Goal: Find specific page/section: Find specific page/section

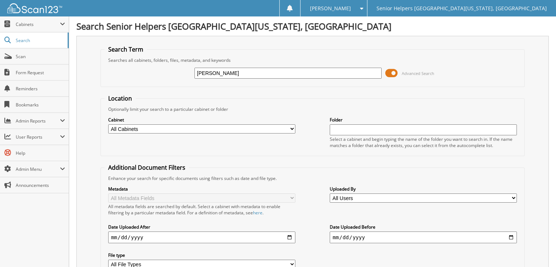
scroll to position [58, 0]
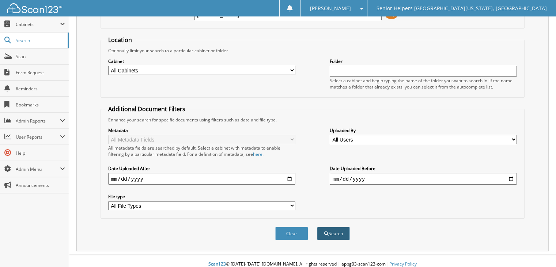
type input "crouch"
click at [326, 226] on button "Search" at bounding box center [333, 233] width 33 height 14
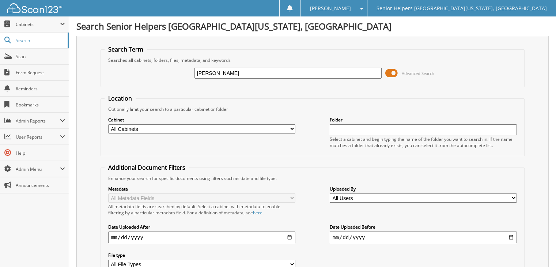
scroll to position [134, 0]
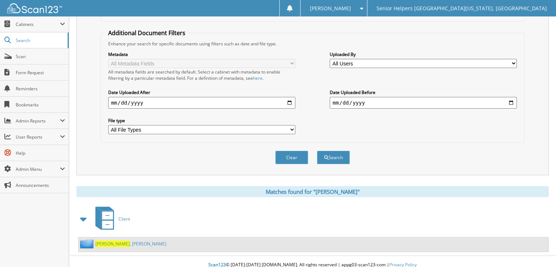
click at [113, 239] on div "Crouch , Sue" at bounding box center [123, 243] width 88 height 9
click at [113, 240] on link "Crouch , Sue" at bounding box center [130, 243] width 71 height 6
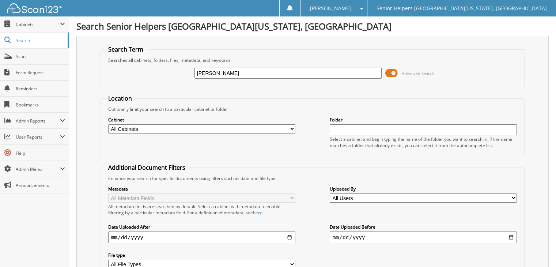
type input "yates"
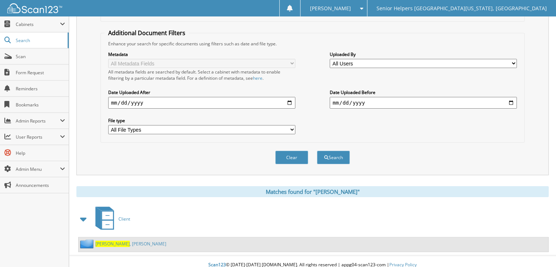
click at [114, 240] on link "Yates , James" at bounding box center [130, 243] width 71 height 6
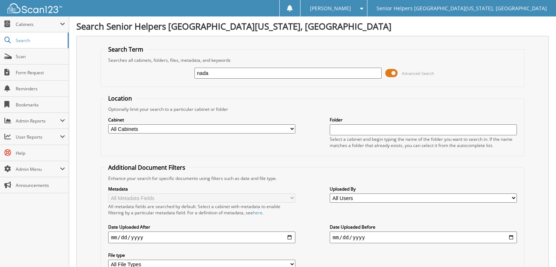
type input "nada"
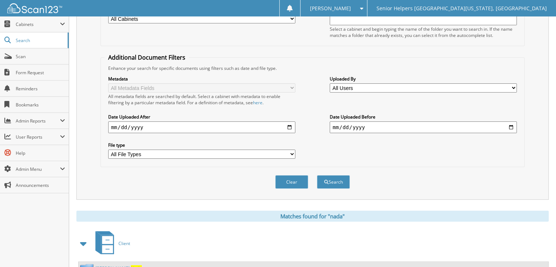
scroll to position [111, 0]
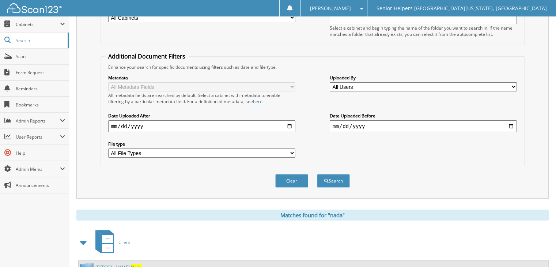
click at [94, 262] on img at bounding box center [87, 266] width 15 height 9
click at [106, 264] on link "[PERSON_NAME]" at bounding box center [118, 267] width 46 height 6
